Goal: Information Seeking & Learning: Understand process/instructions

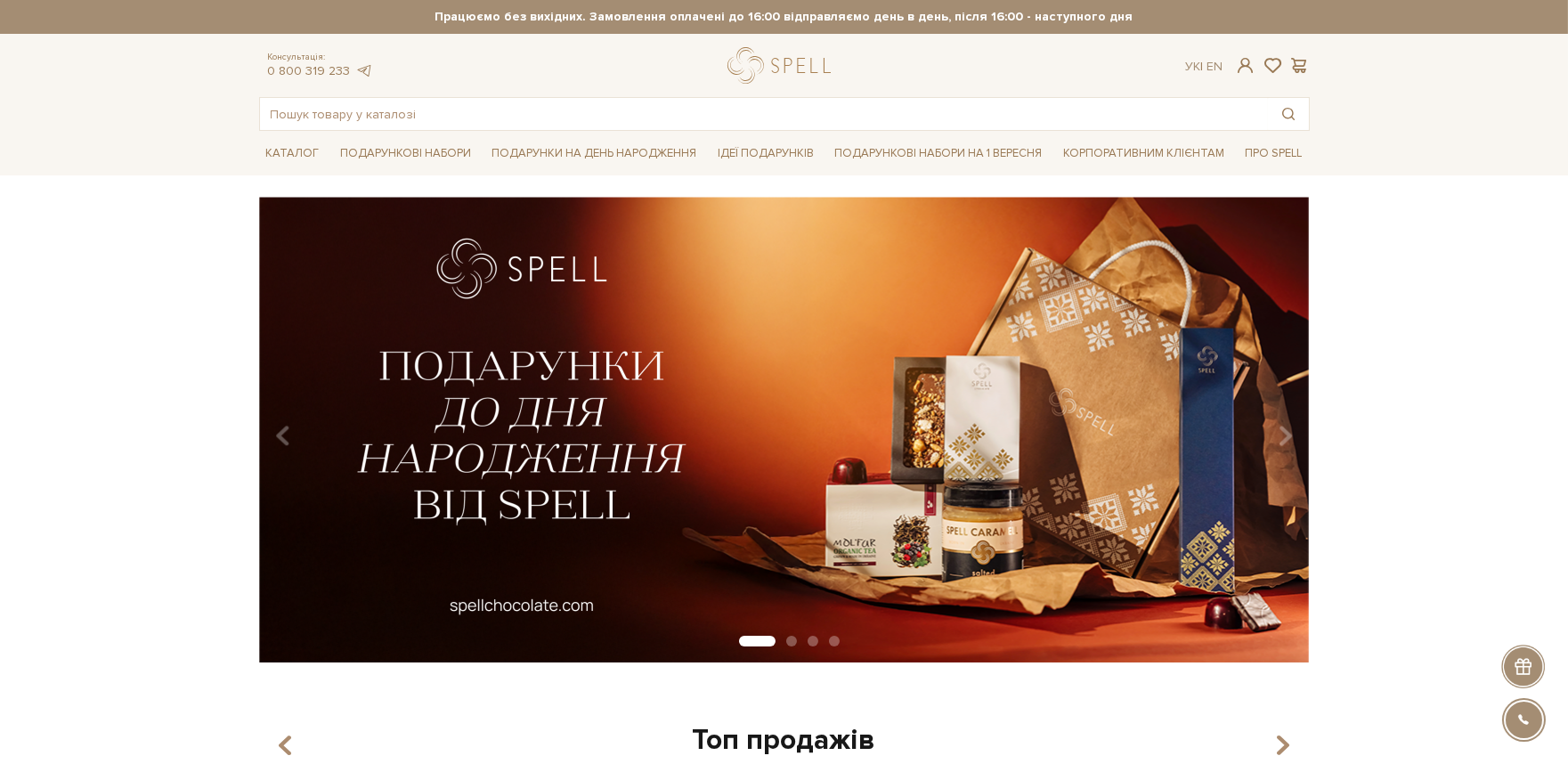
click at [875, 5] on div "Безкоштовна доставка Новою Поштою при замовленні від 2000 гривень Працюємо без …" at bounding box center [784, 17] width 1050 height 33
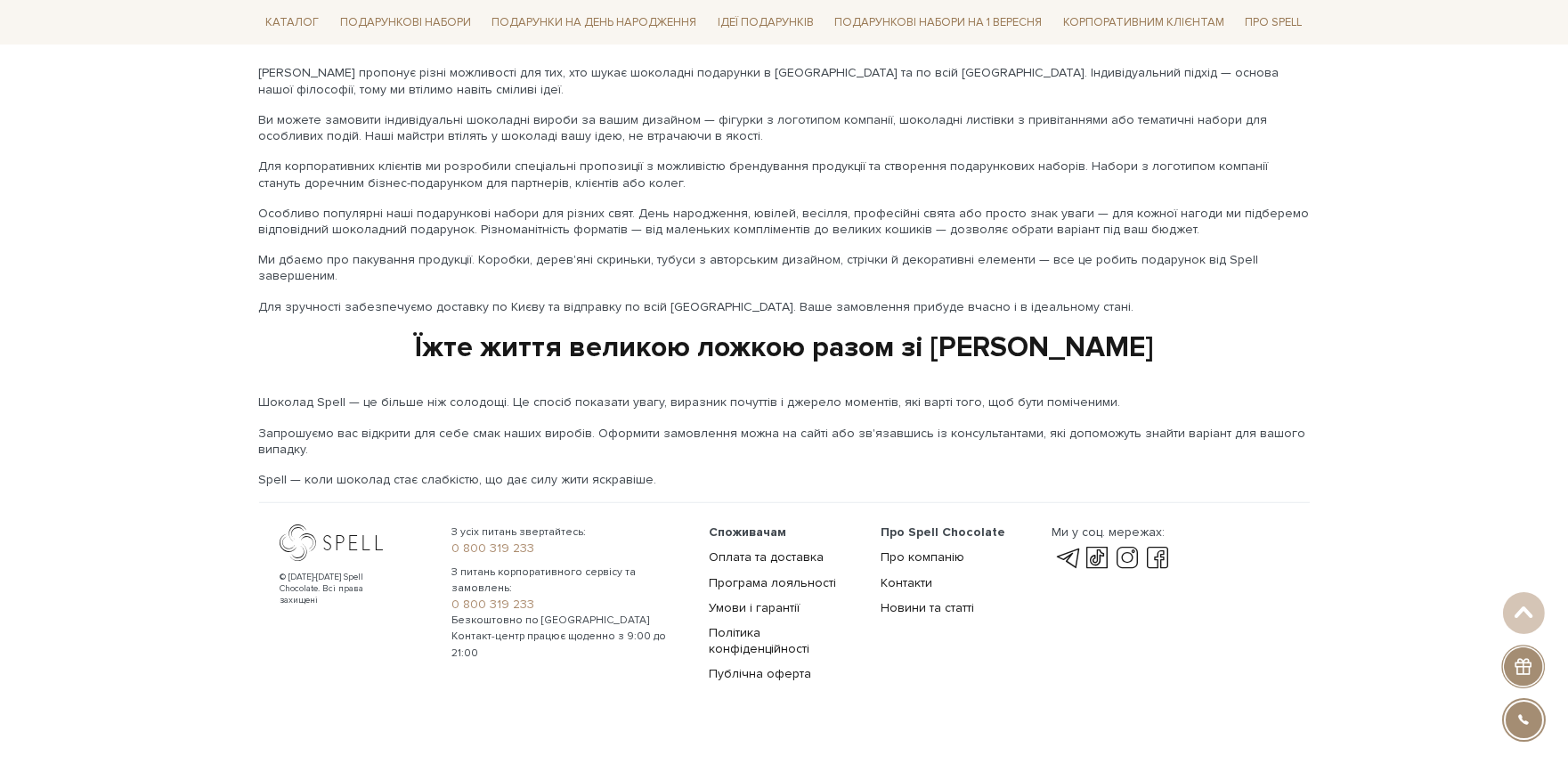
scroll to position [2870, 0]
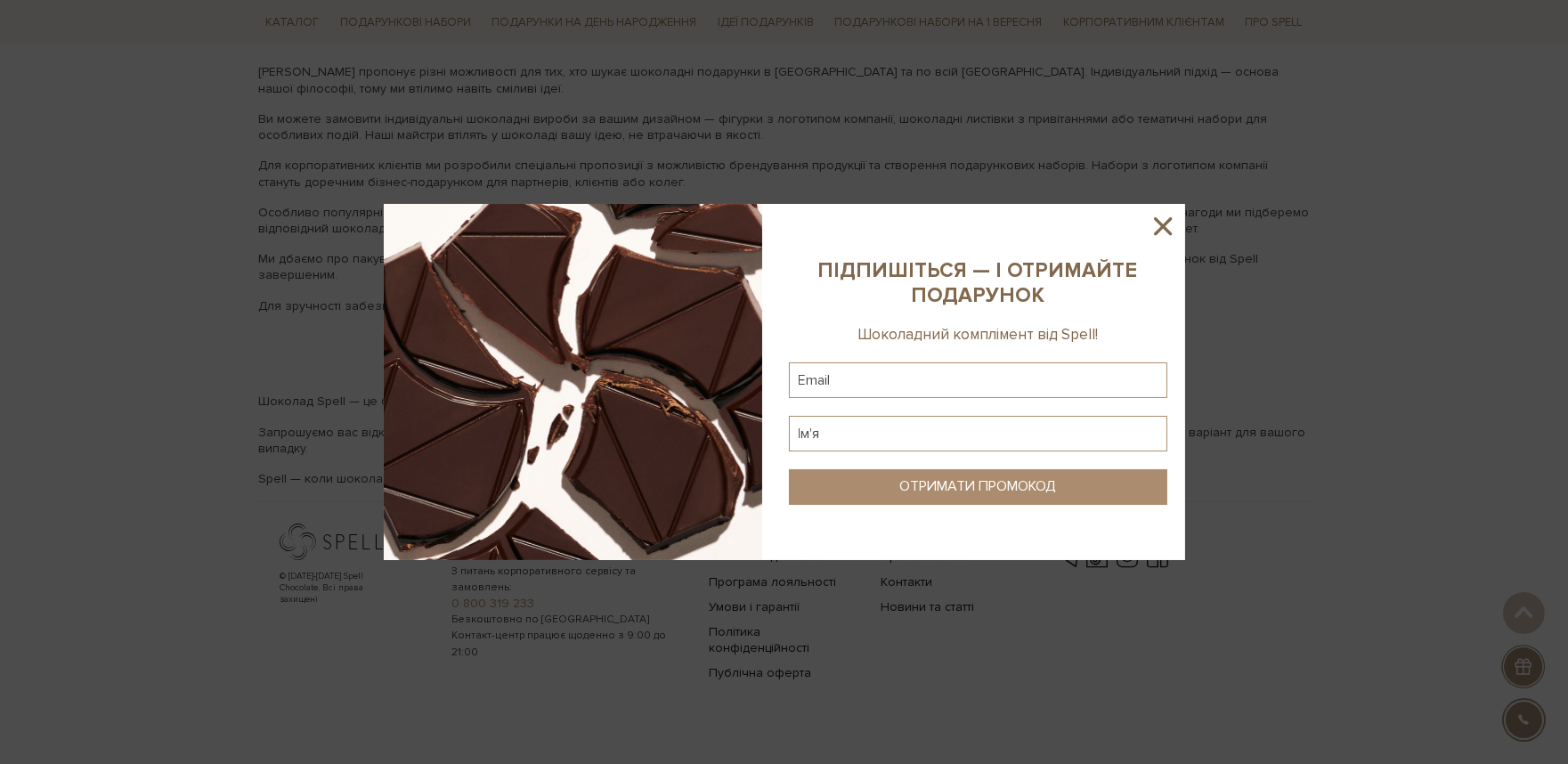
click at [1148, 234] on icon at bounding box center [1163, 226] width 31 height 31
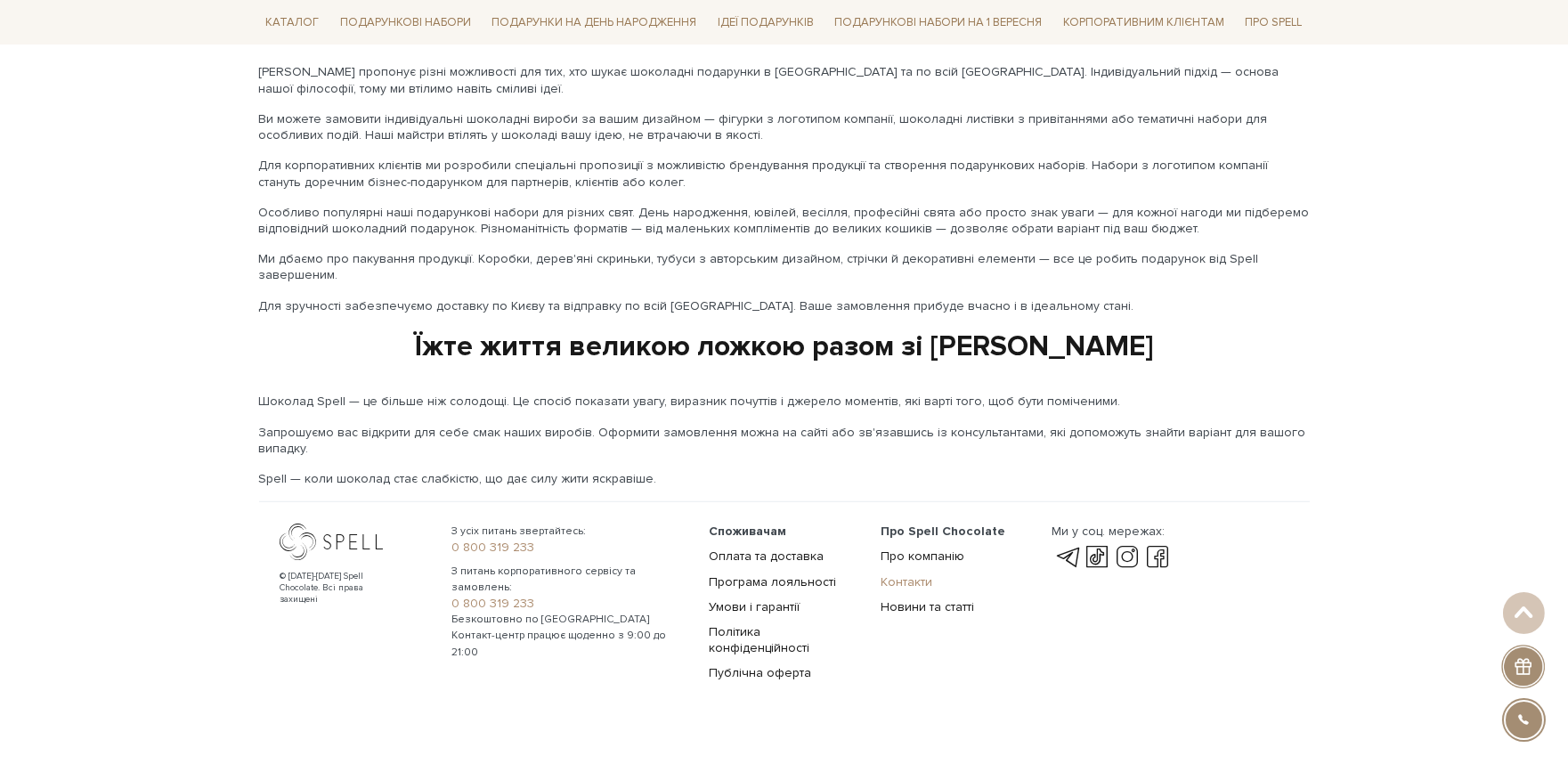
click at [893, 575] on link "Контакти" at bounding box center [906, 582] width 52 height 15
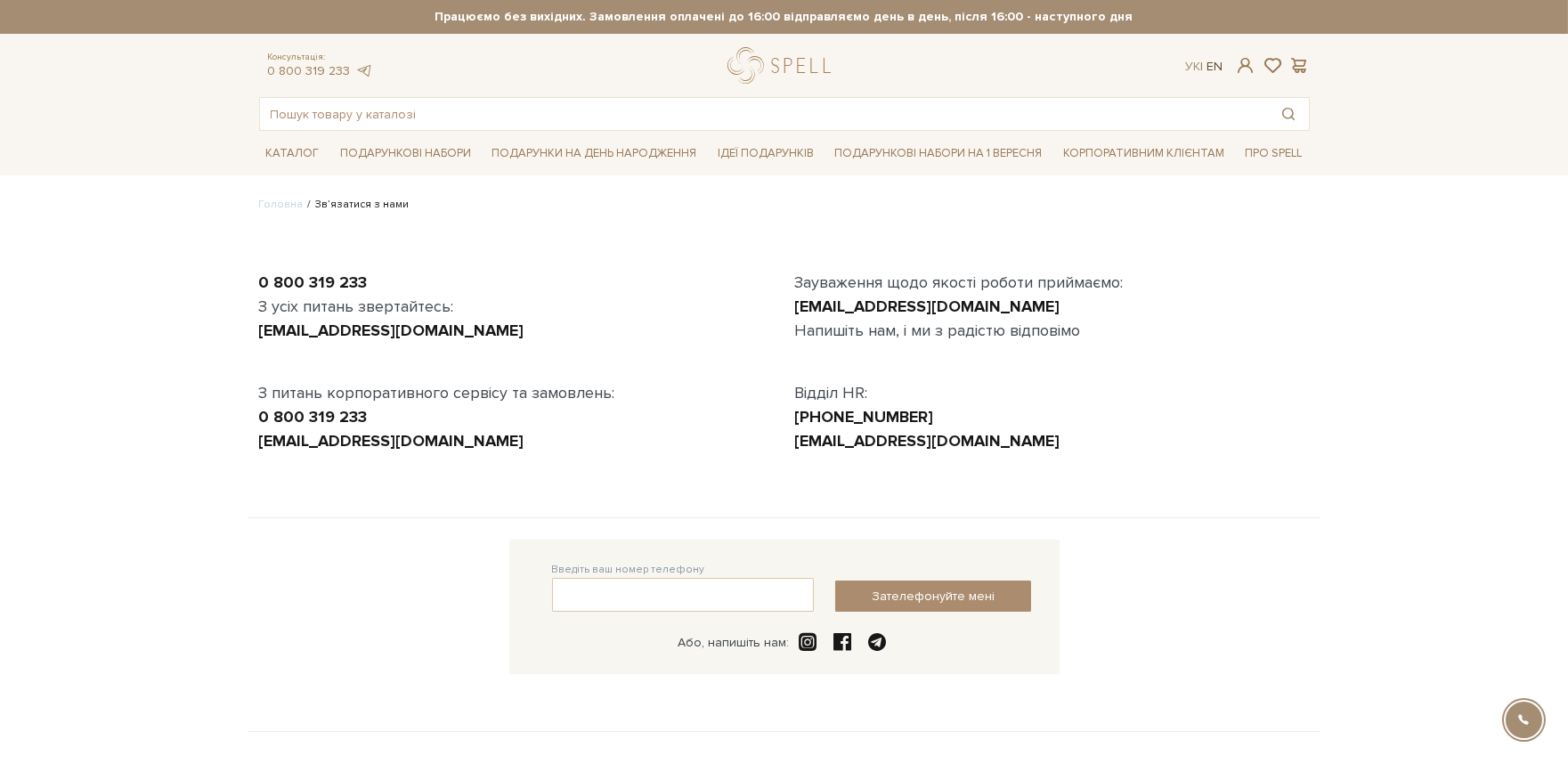
click at [1209, 66] on link "En" at bounding box center [1214, 66] width 16 height 15
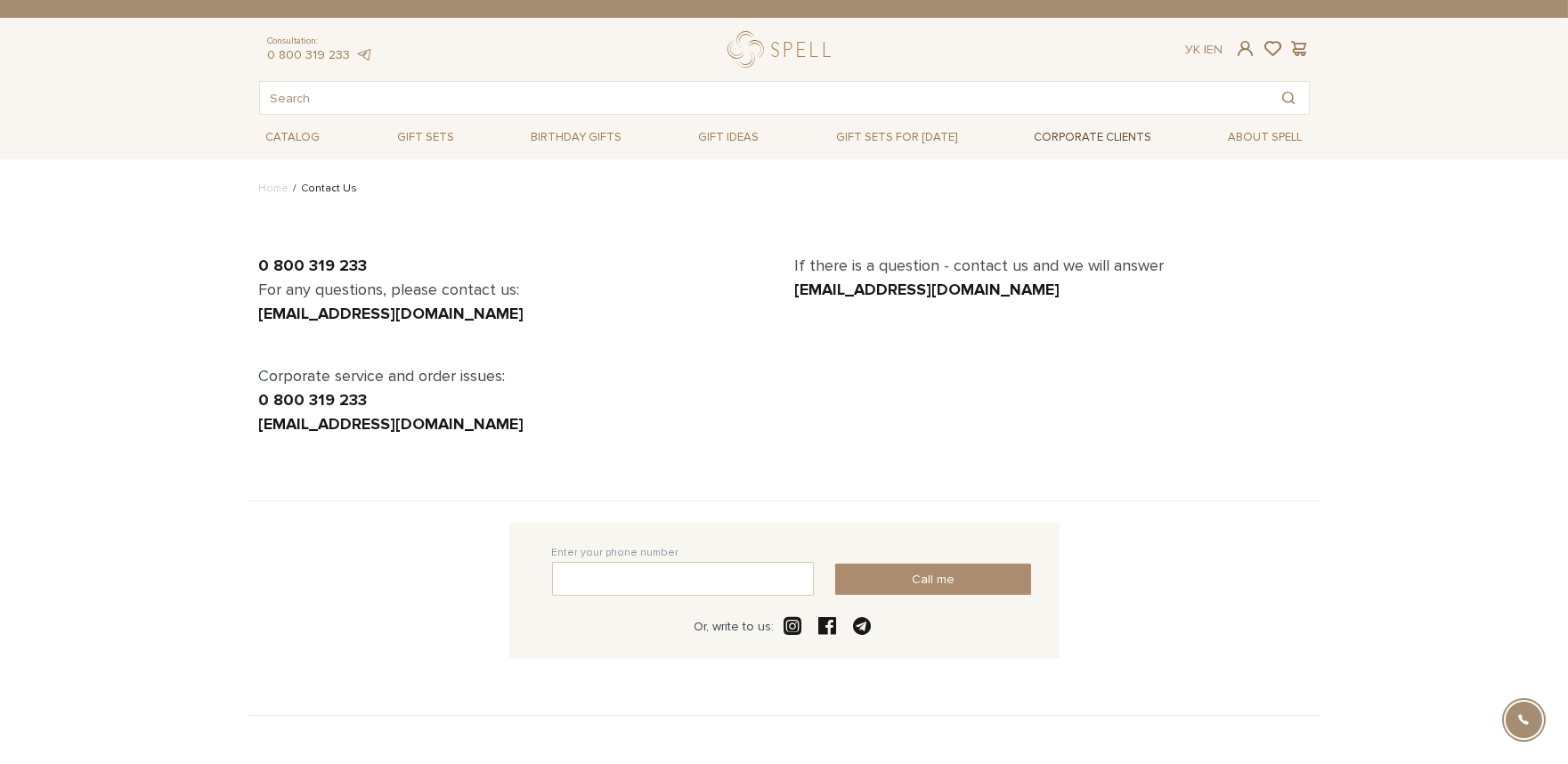
click at [1266, 320] on div "If there is a question - contact us and we will answer customer.service@spellch…" at bounding box center [1052, 345] width 536 height 183
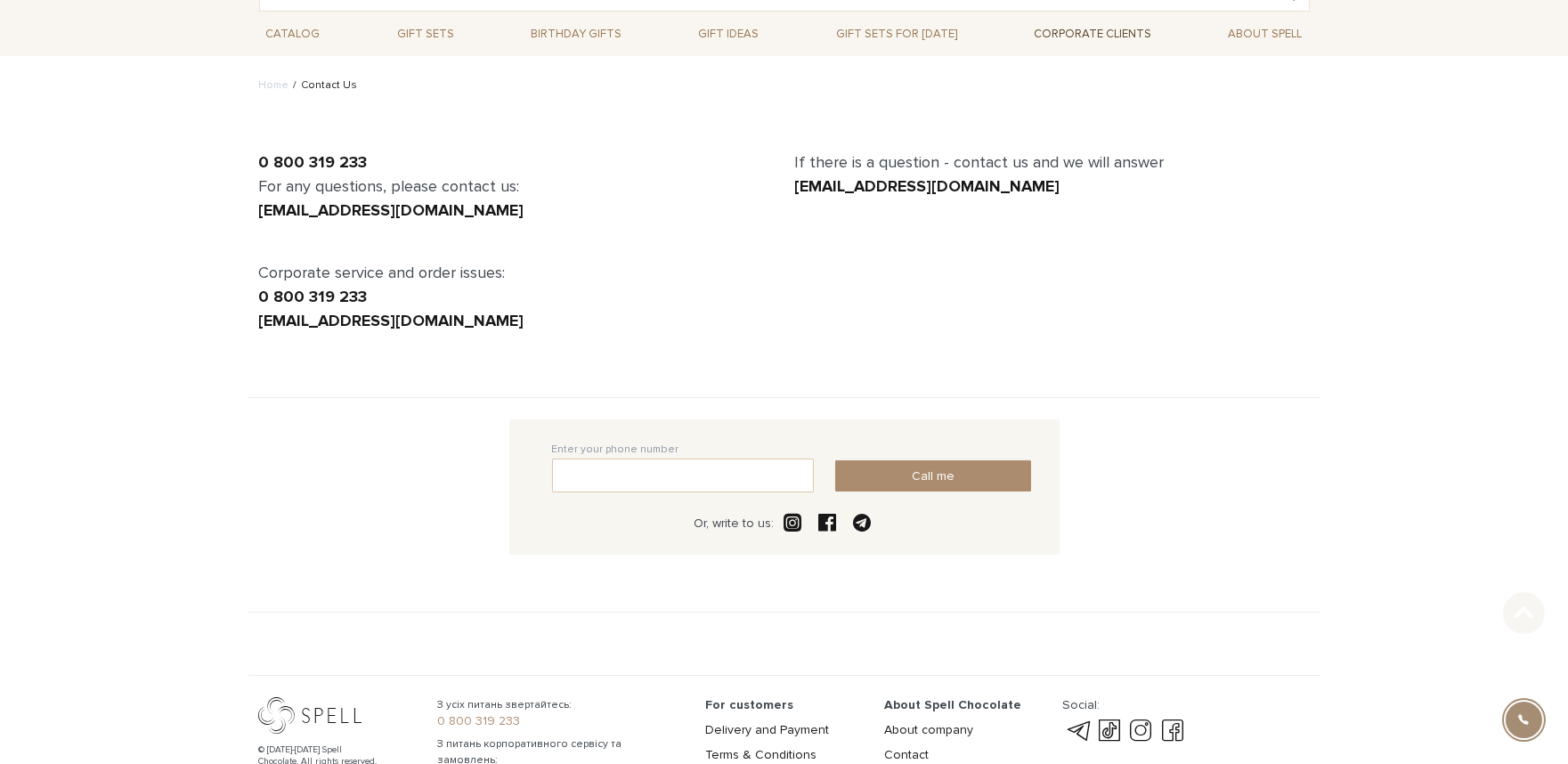
scroll to position [246, 0]
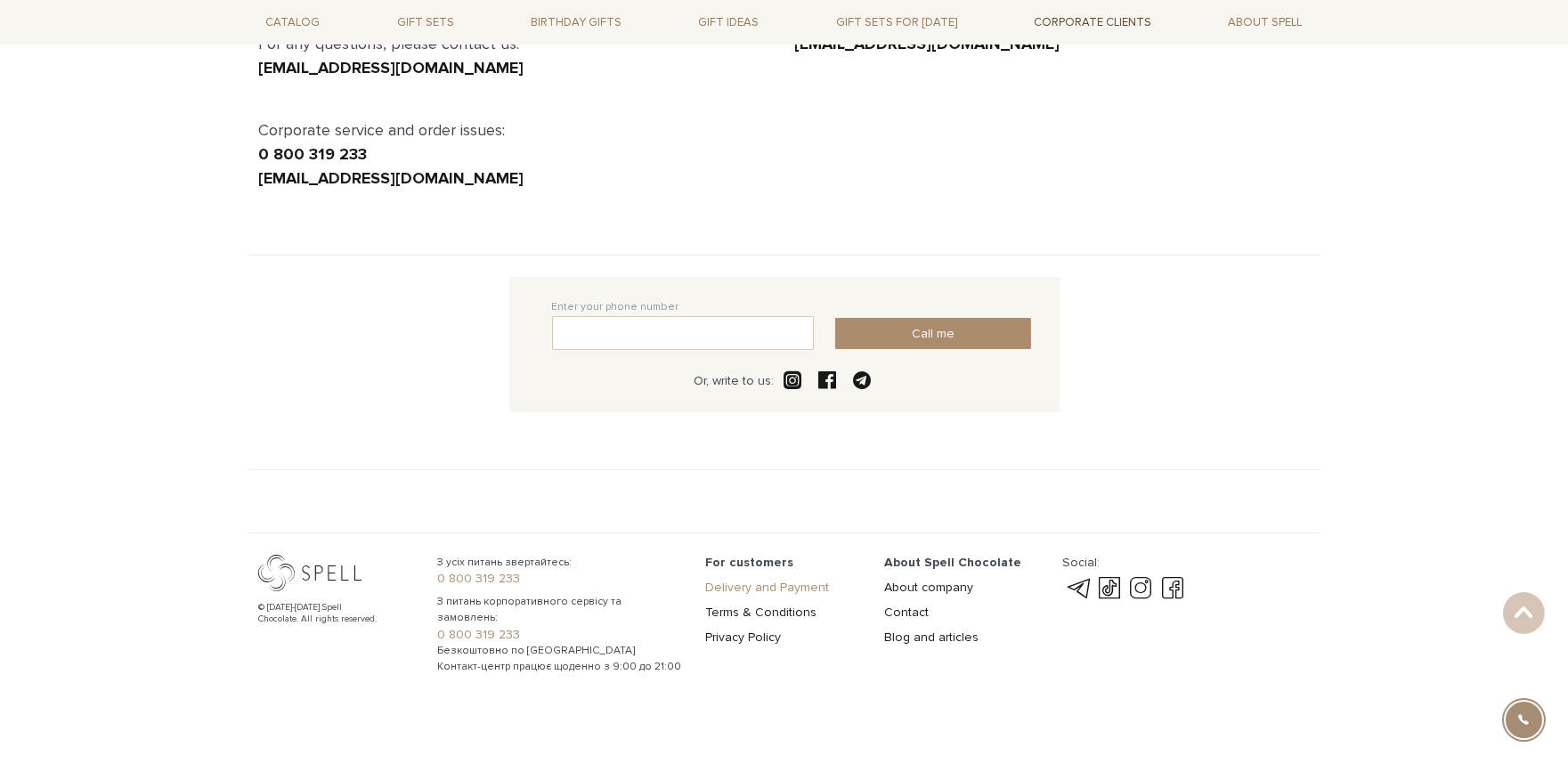
click at [765, 586] on link "Delivery and Payment" at bounding box center [766, 588] width 123 height 15
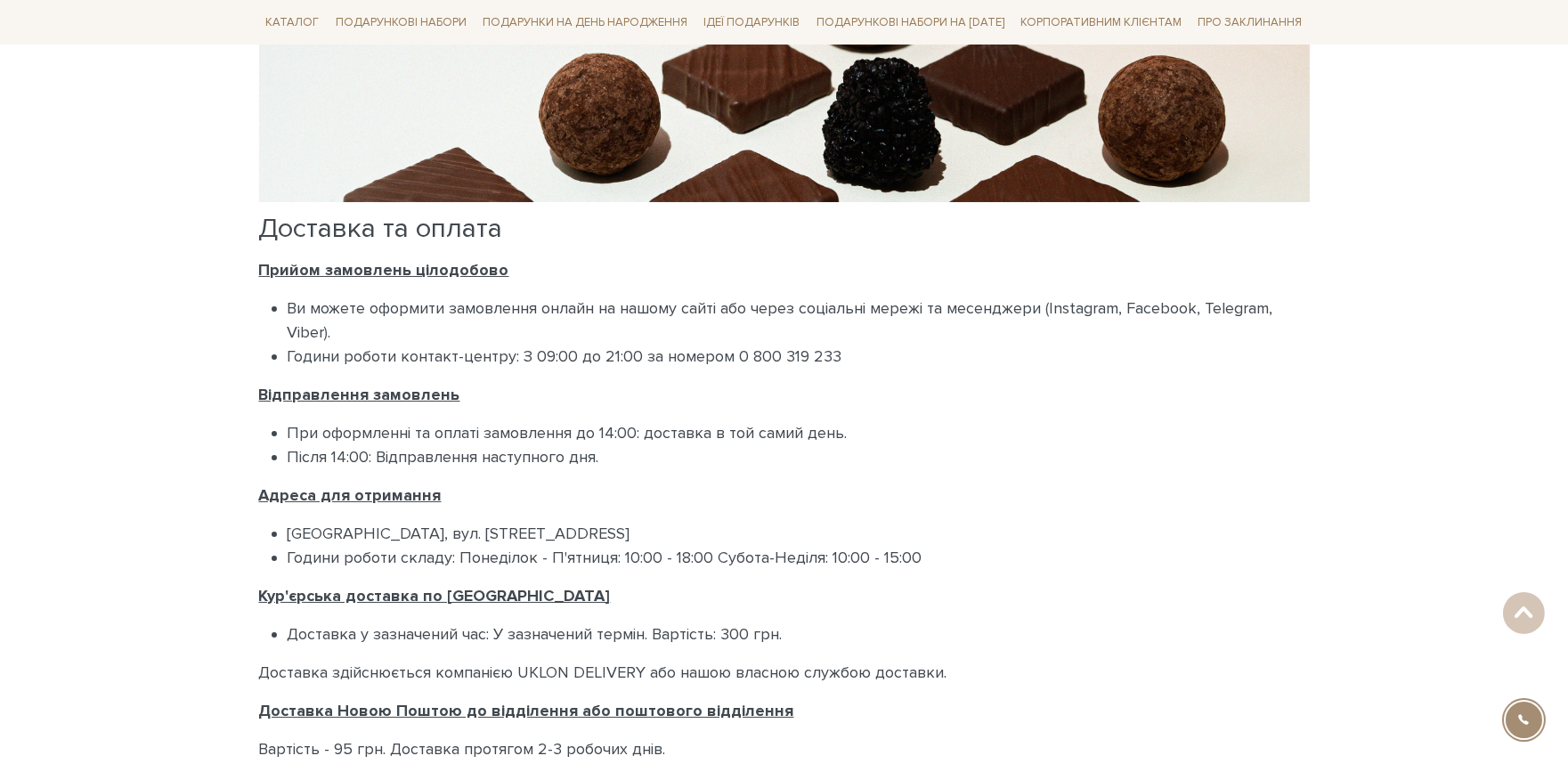
scroll to position [297, 0]
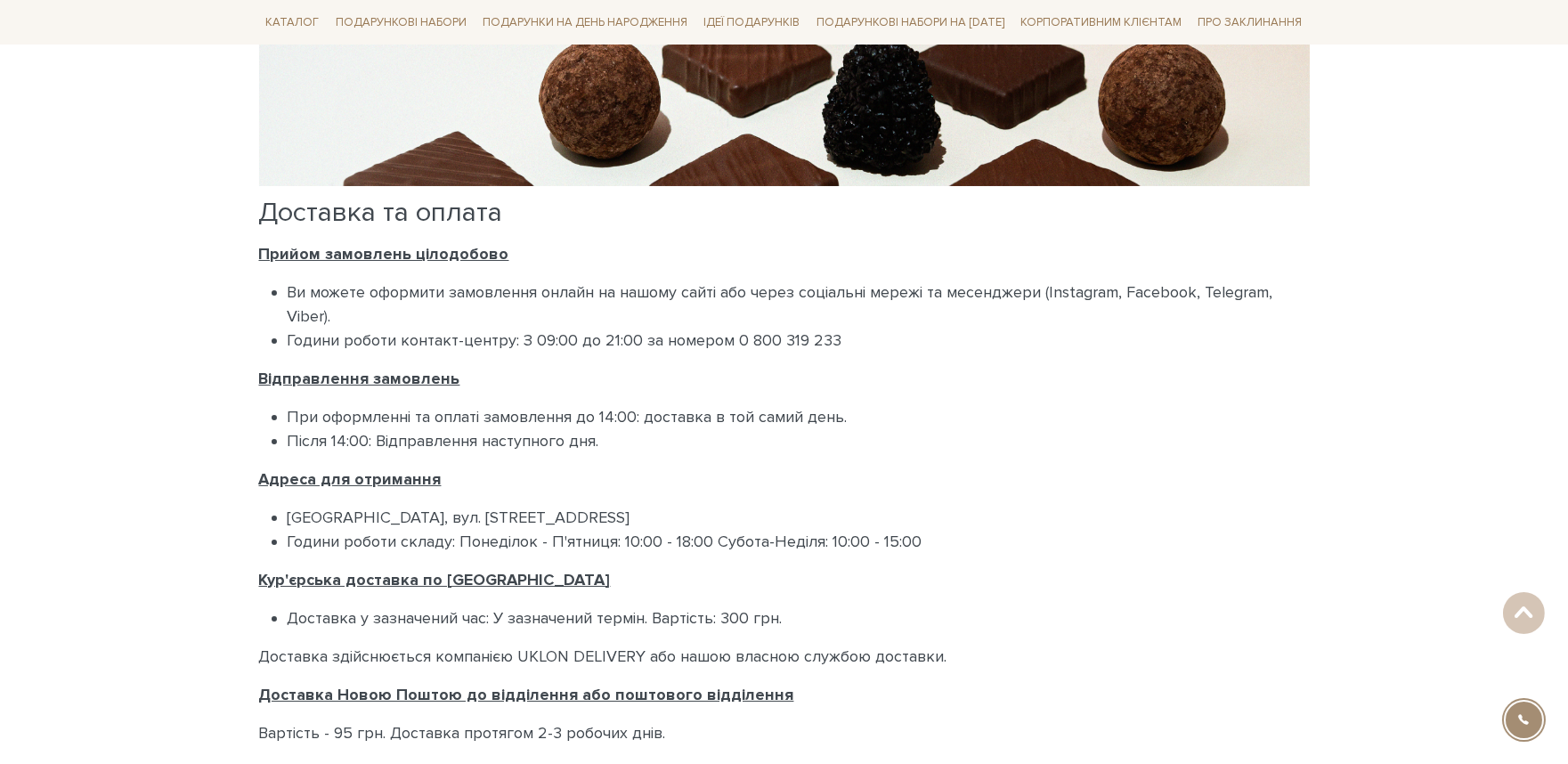
click at [539, 427] on font "При оформленні та оплаті замовлення до 14:00: доставка в той самий день." at bounding box center [568, 417] width 560 height 19
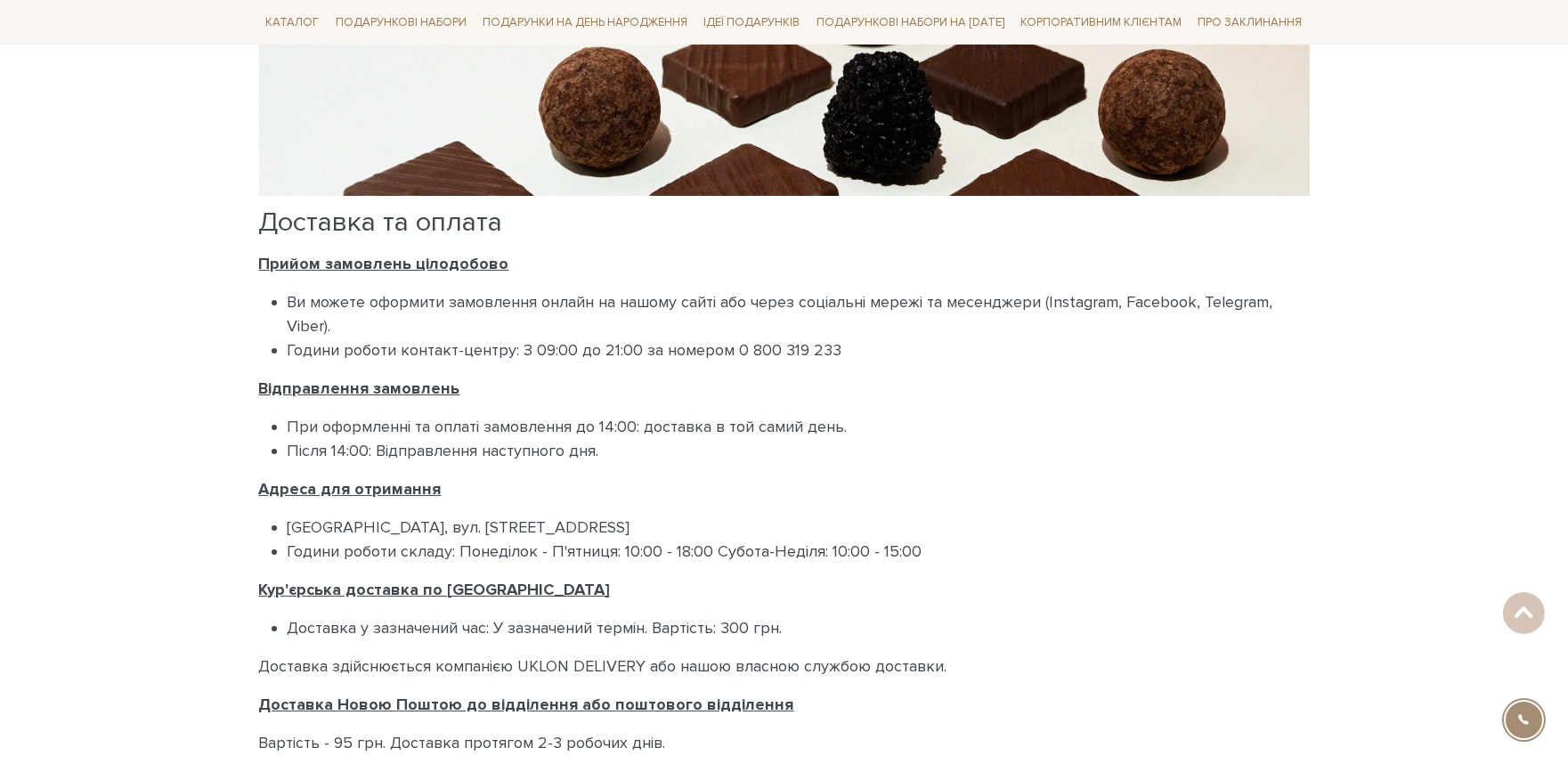
scroll to position [0, 0]
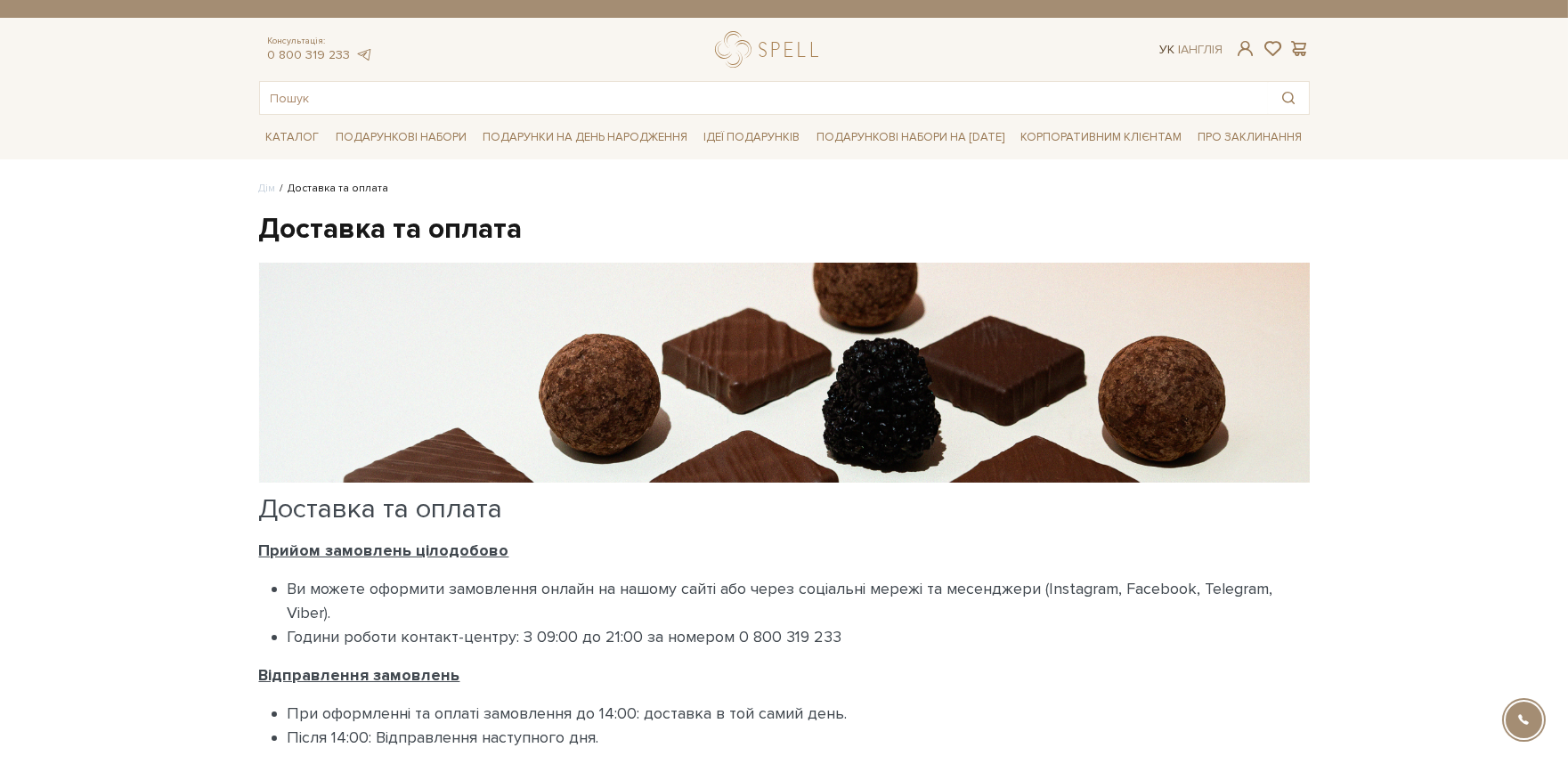
click at [1168, 50] on font "Ук" at bounding box center [1166, 49] width 15 height 15
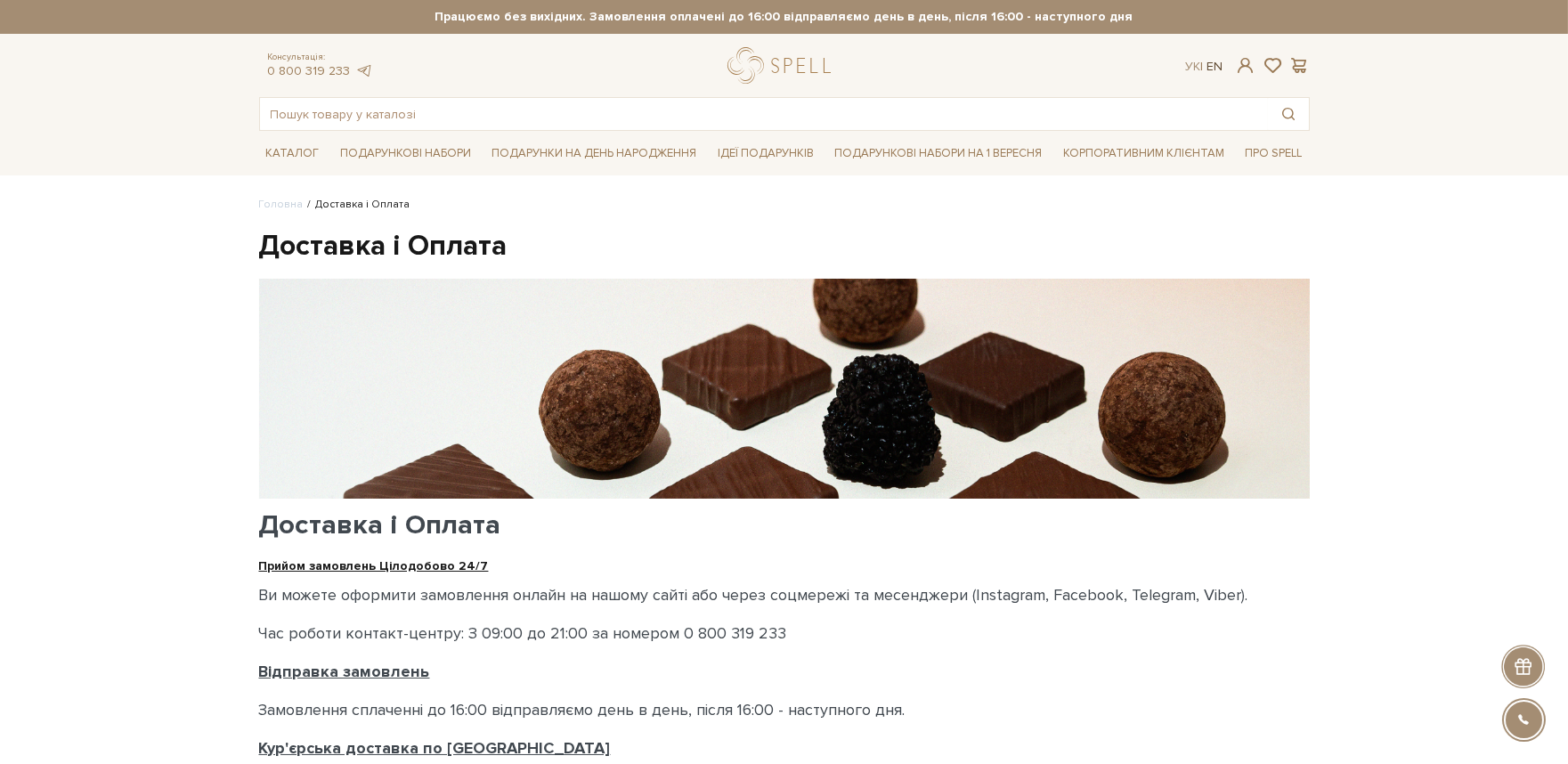
click at [1213, 72] on link "En" at bounding box center [1214, 66] width 16 height 15
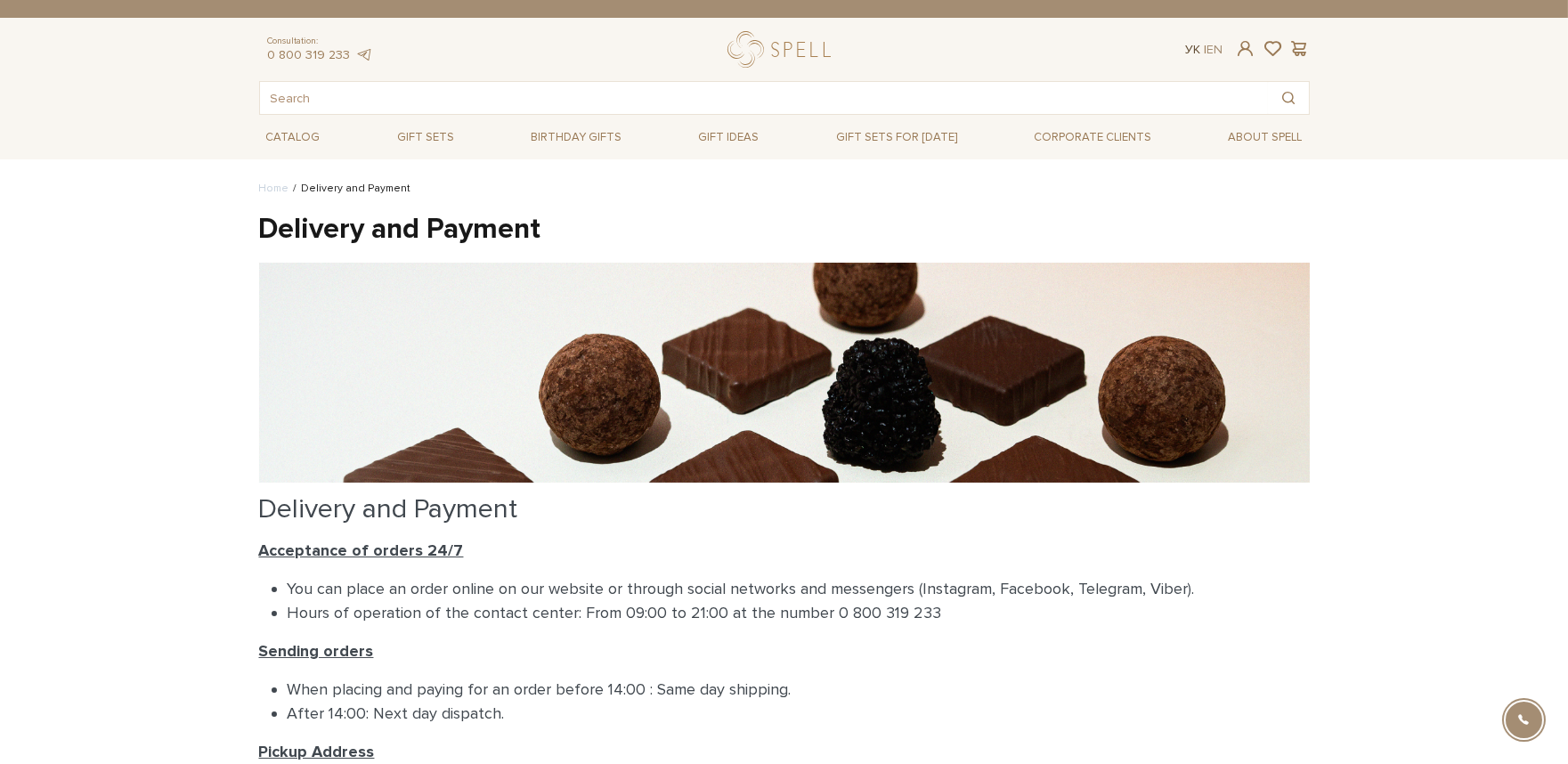
click at [1191, 47] on link "Ук" at bounding box center [1192, 49] width 15 height 15
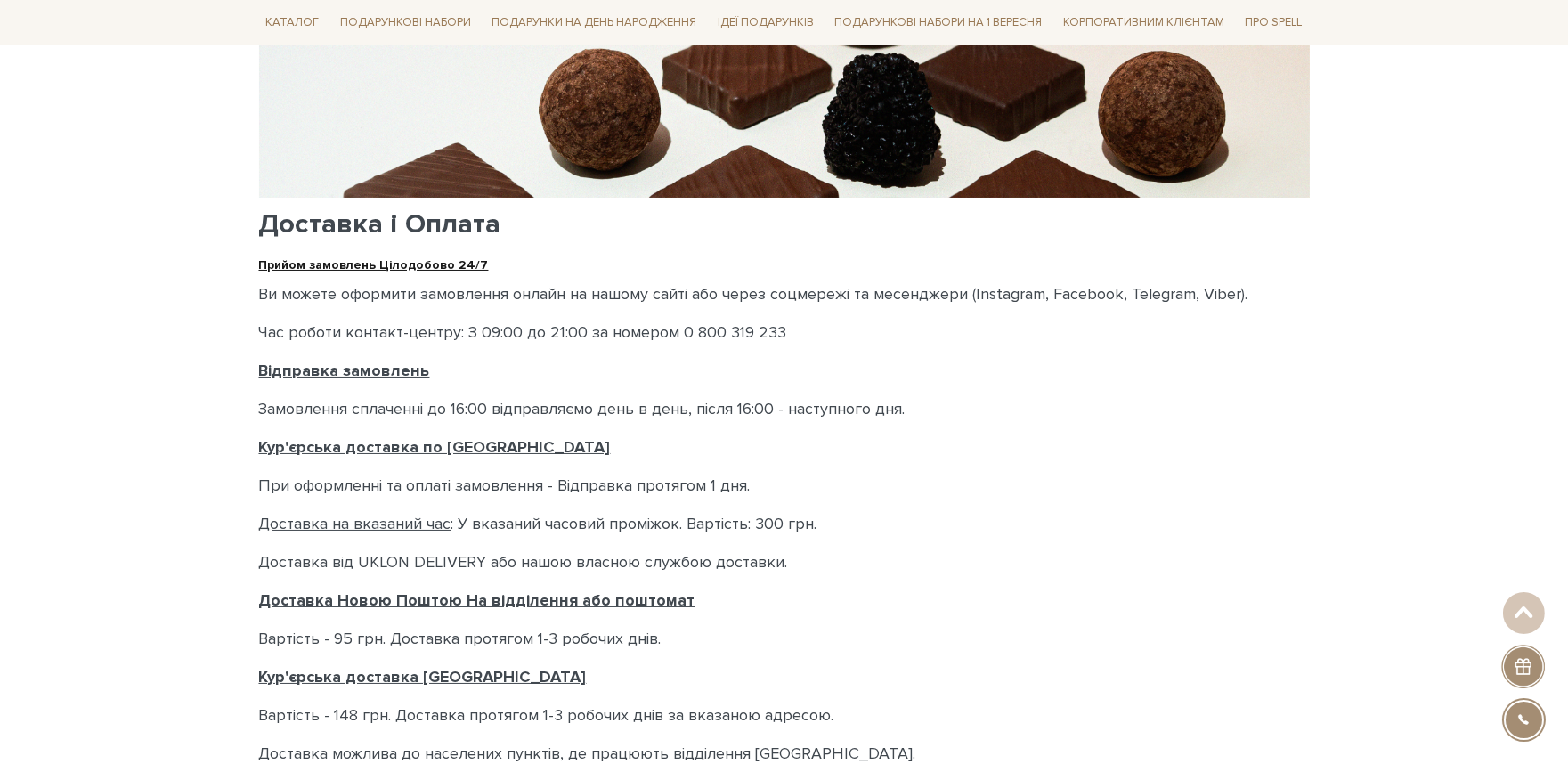
scroll to position [297, 0]
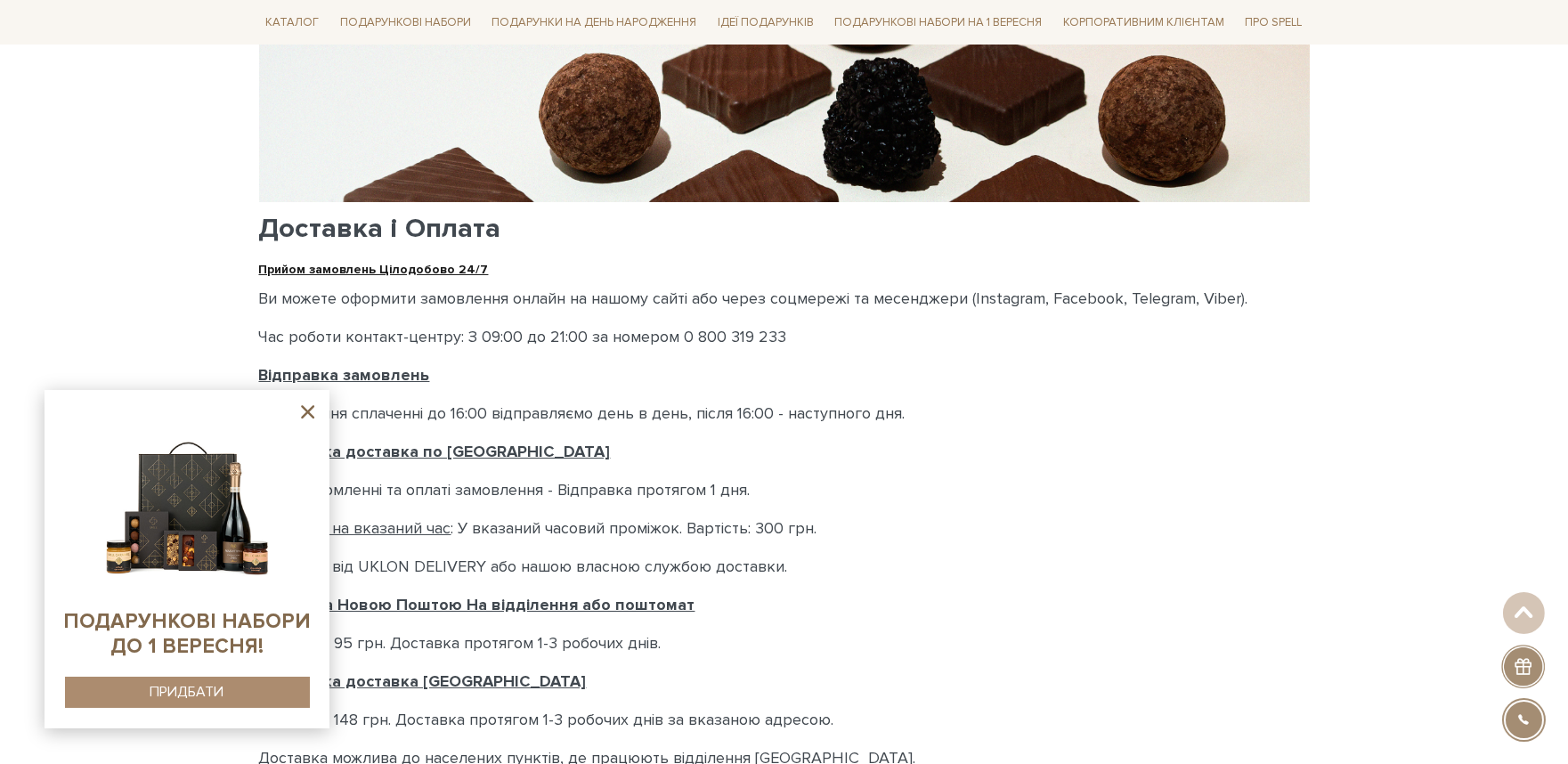
click at [711, 344] on p "Час роботи контакт-центру: З 09:00 до 21:00 за номером 0 800 319 233" at bounding box center [784, 337] width 1050 height 24
click at [305, 415] on icon at bounding box center [307, 412] width 13 height 13
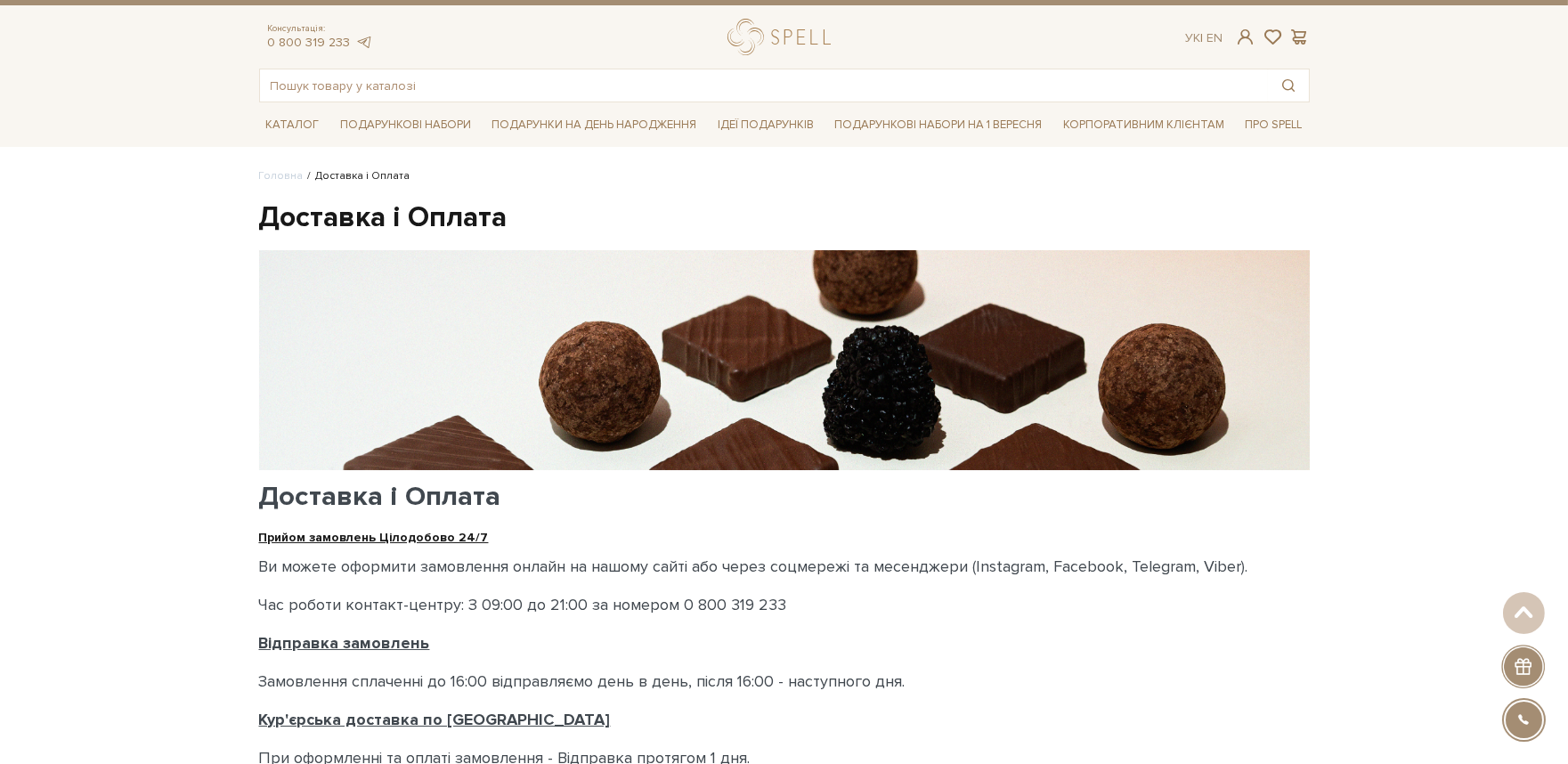
scroll to position [0, 0]
